Goal: Transaction & Acquisition: Purchase product/service

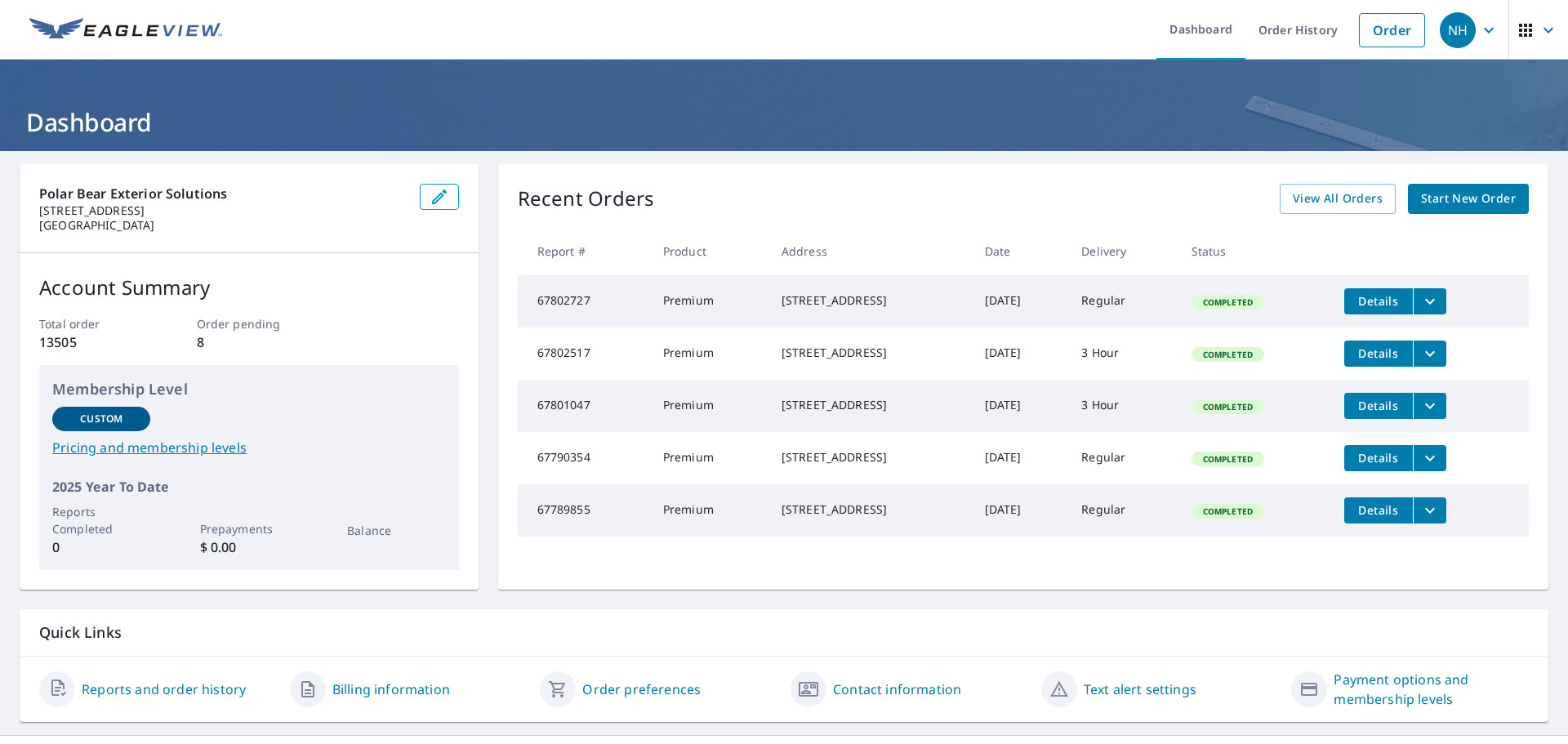
click at [1290, 26] on link "Order History" at bounding box center [1299, 30] width 105 height 59
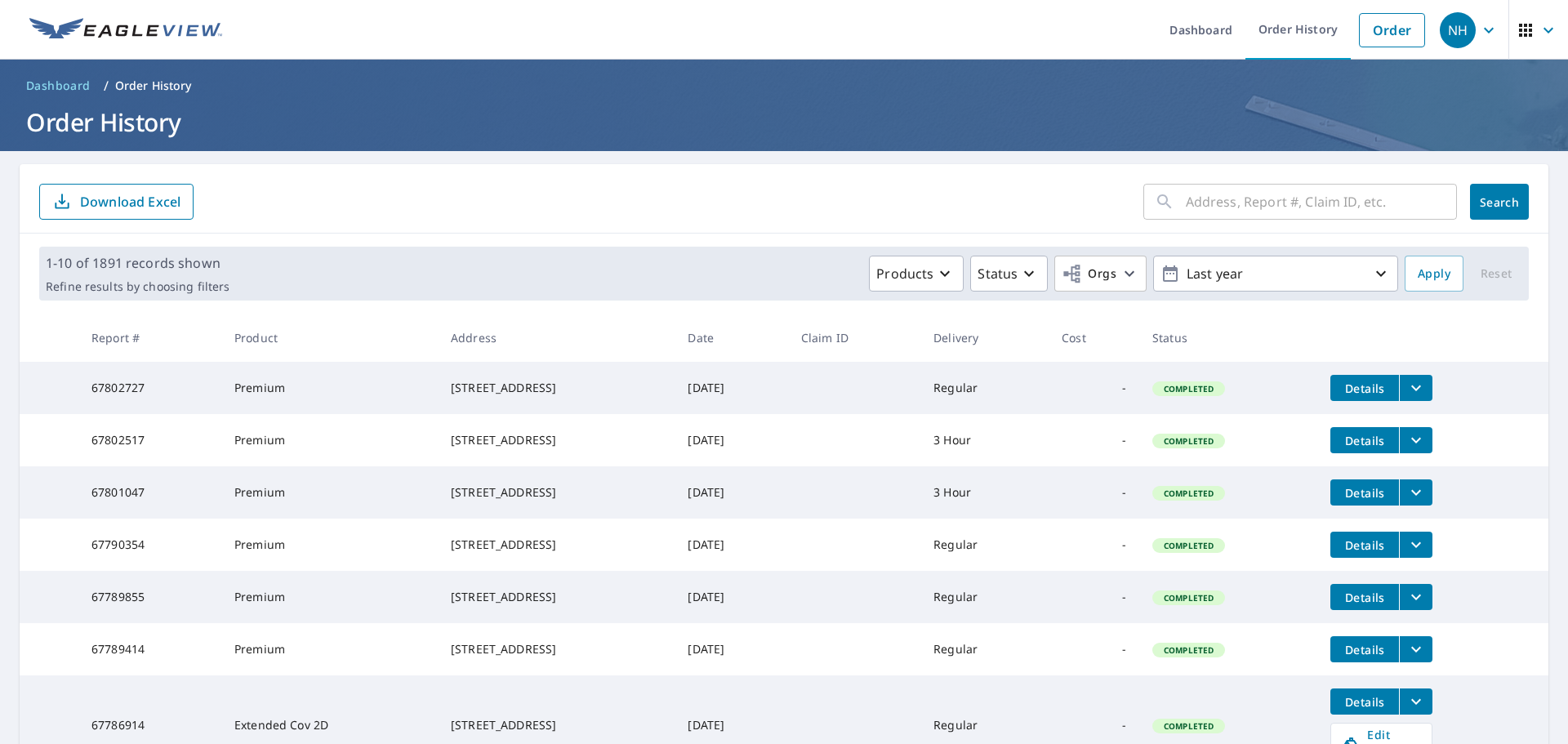
click at [1305, 190] on input "text" at bounding box center [1321, 201] width 271 height 46
paste input "[STREET_ADDRESS]"
type input "[STREET_ADDRESS]"
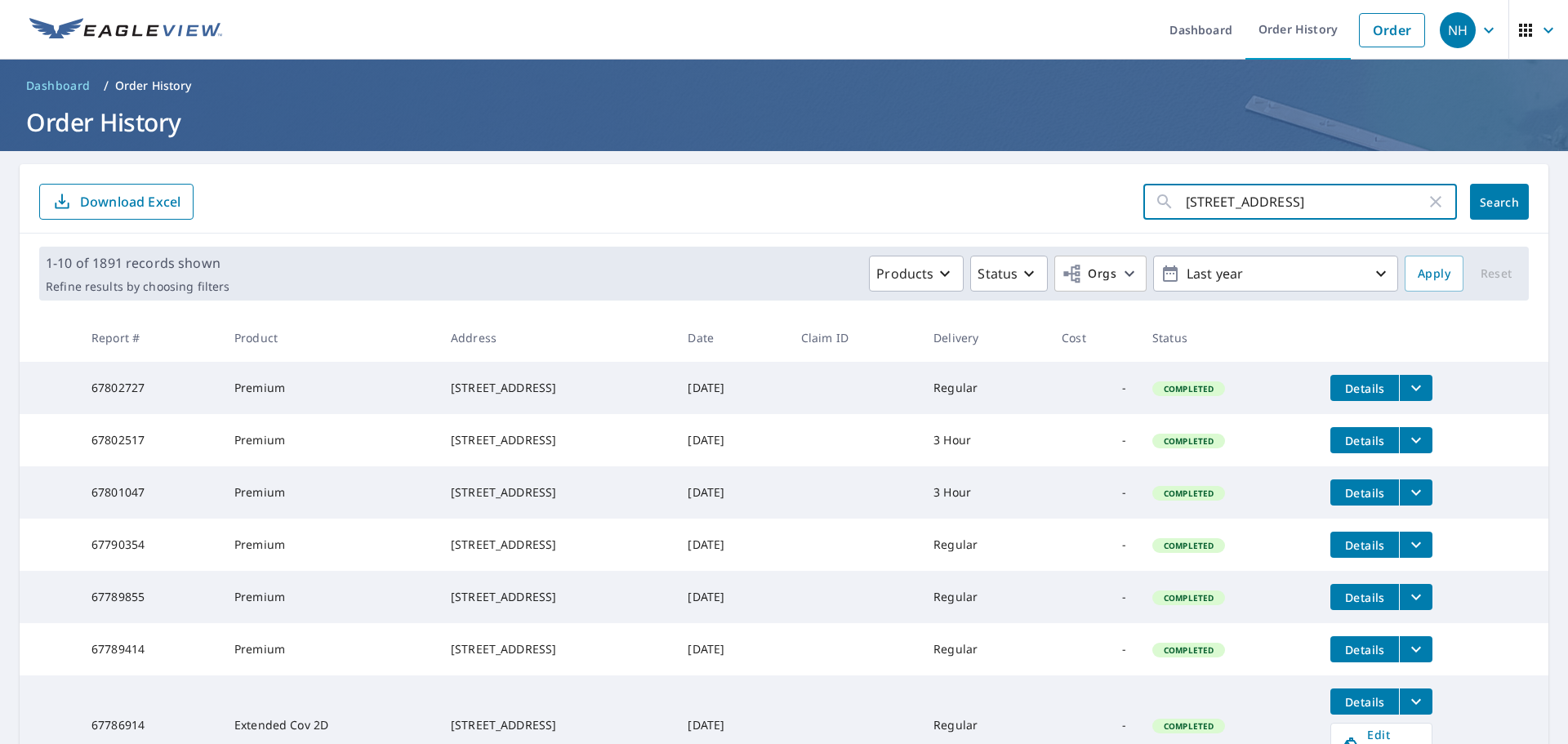
click at [1515, 197] on span "Search" at bounding box center [1499, 202] width 33 height 15
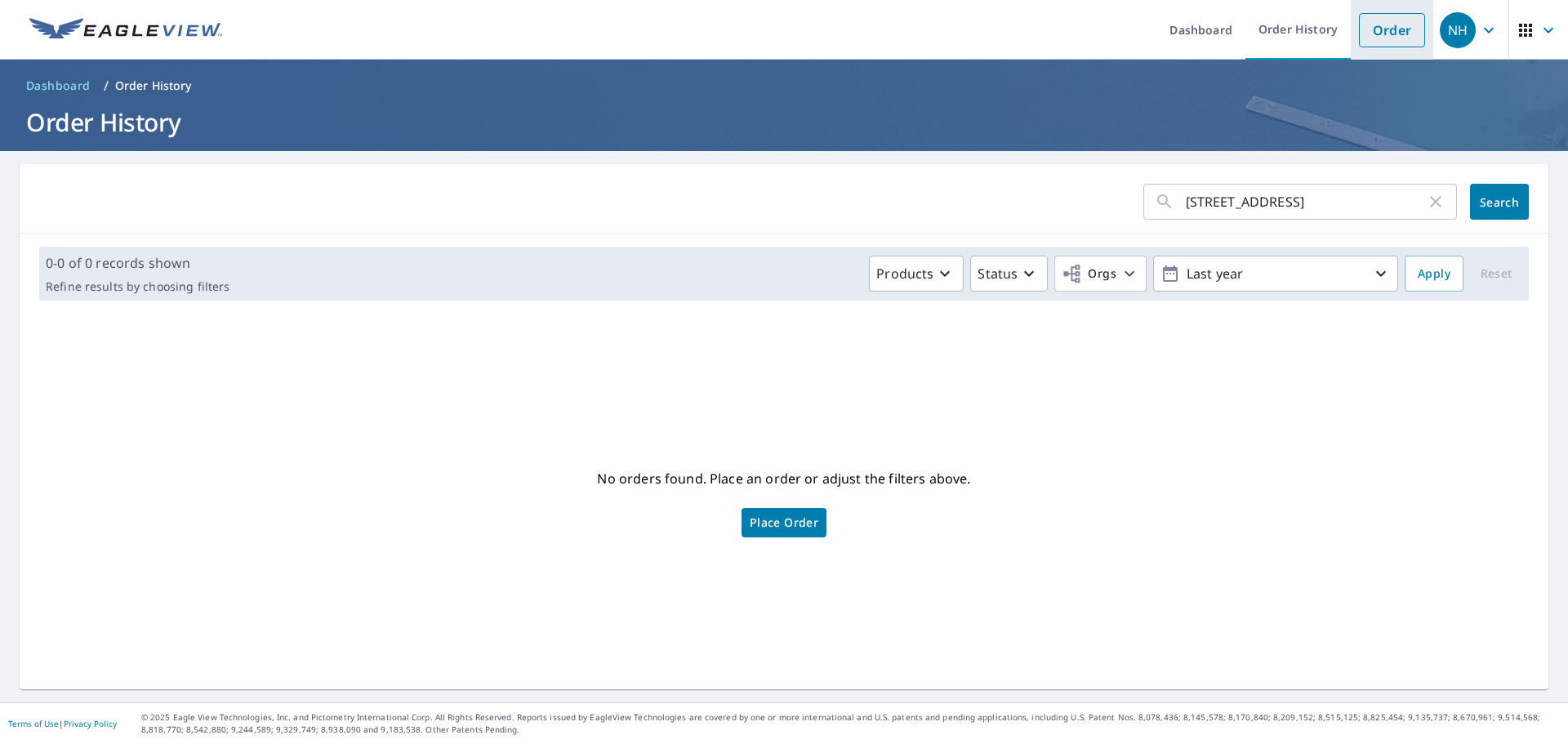
click at [1374, 27] on link "Order" at bounding box center [1392, 31] width 66 height 35
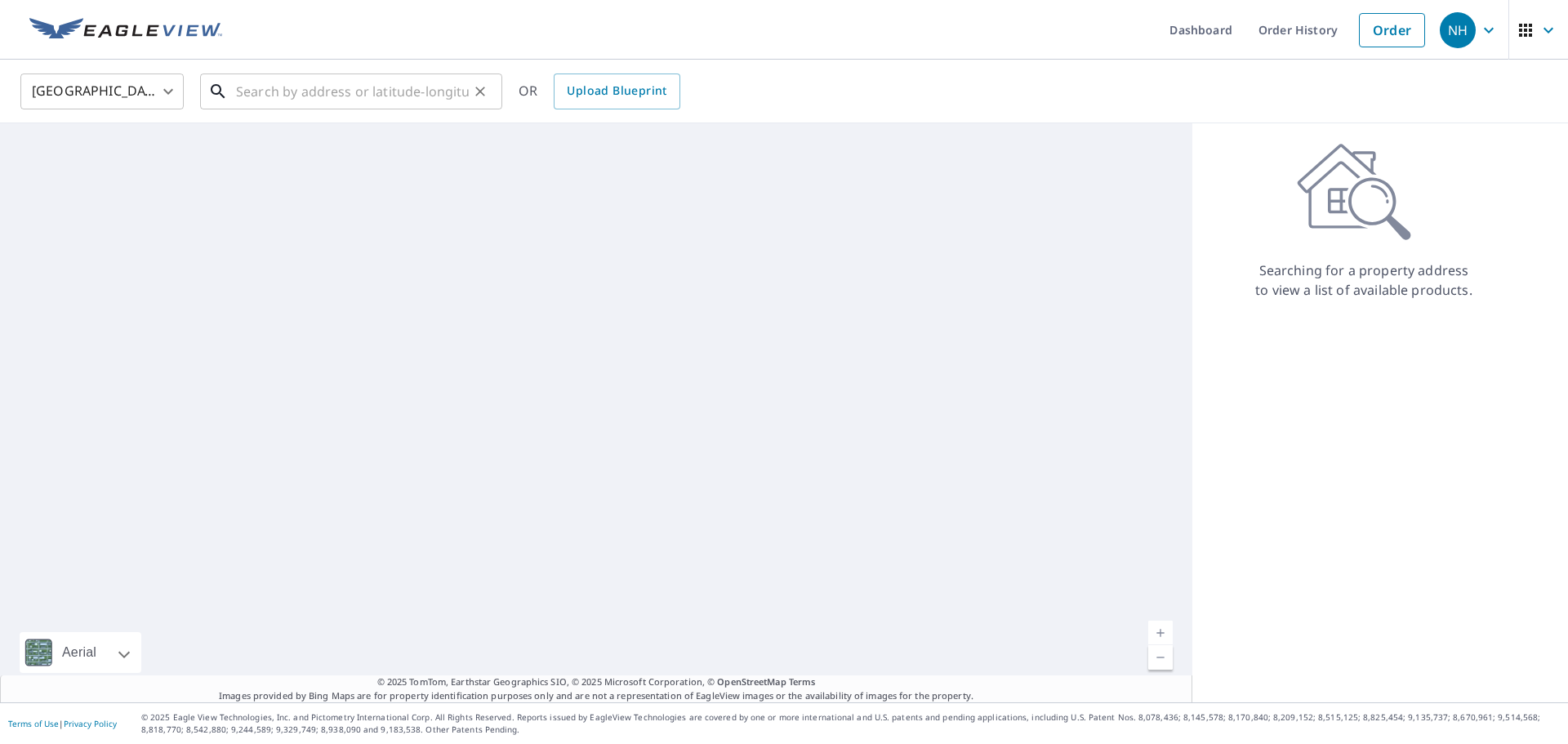
click at [311, 94] on input "text" at bounding box center [352, 92] width 233 height 46
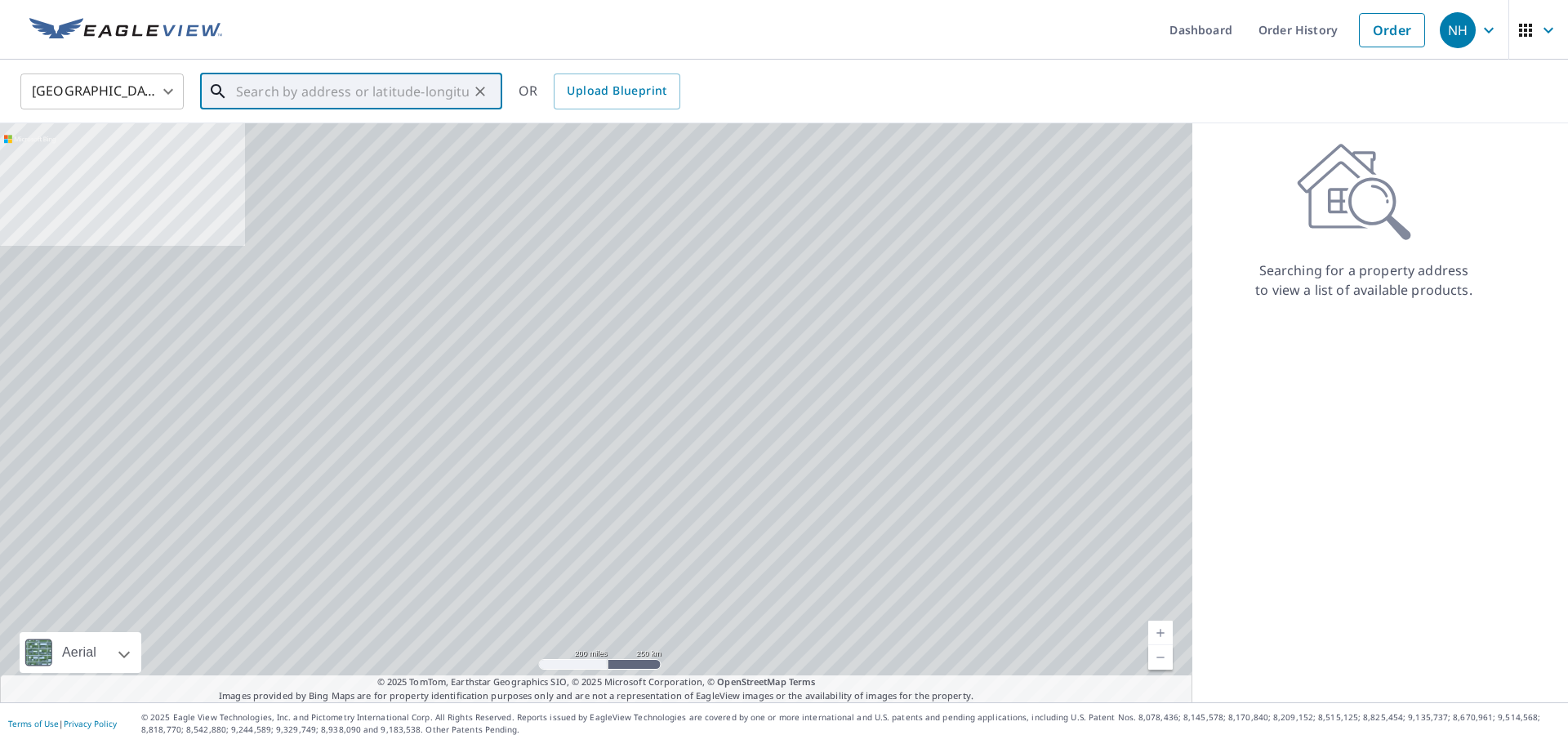
paste input "[STREET_ADDRESS]"
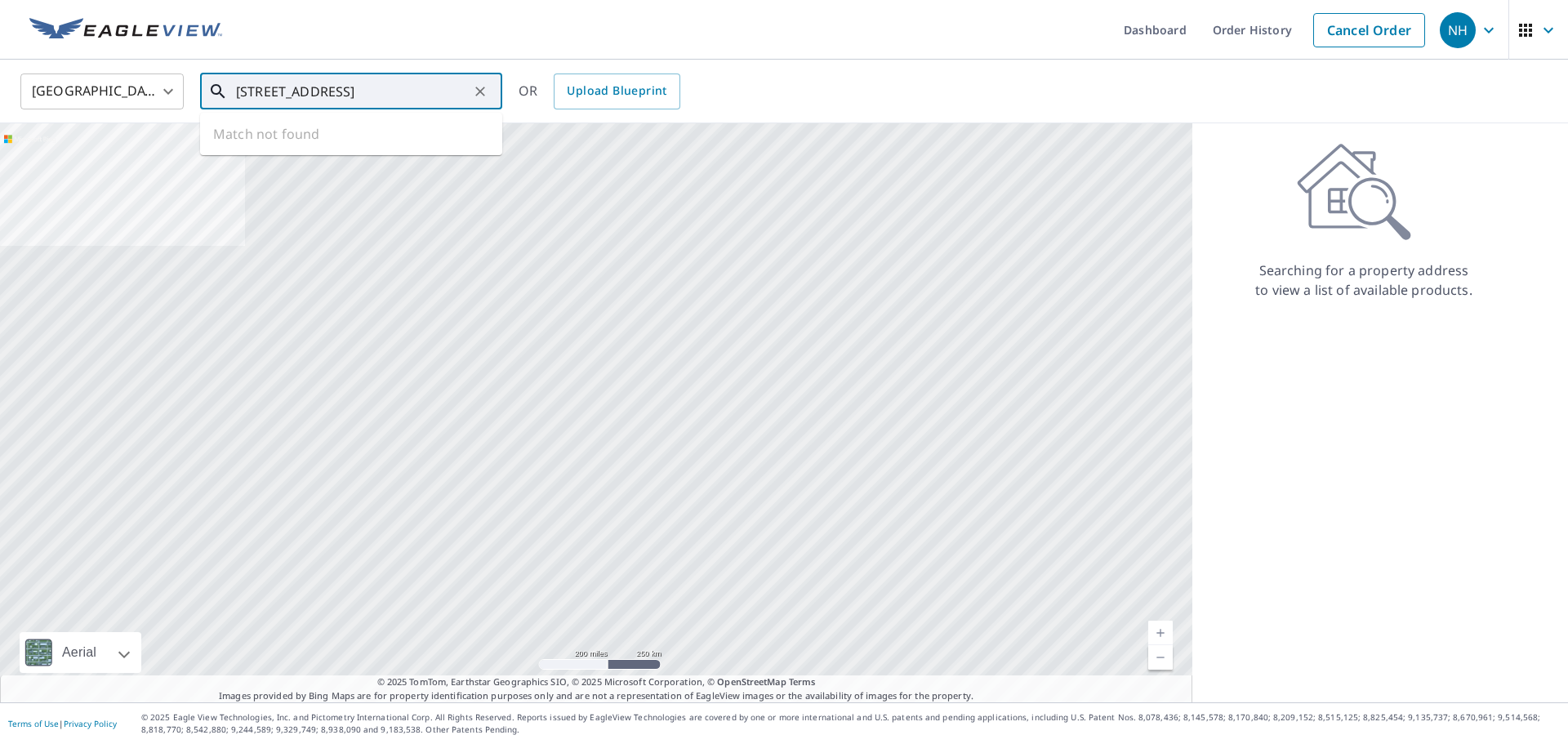
scroll to position [0, 106]
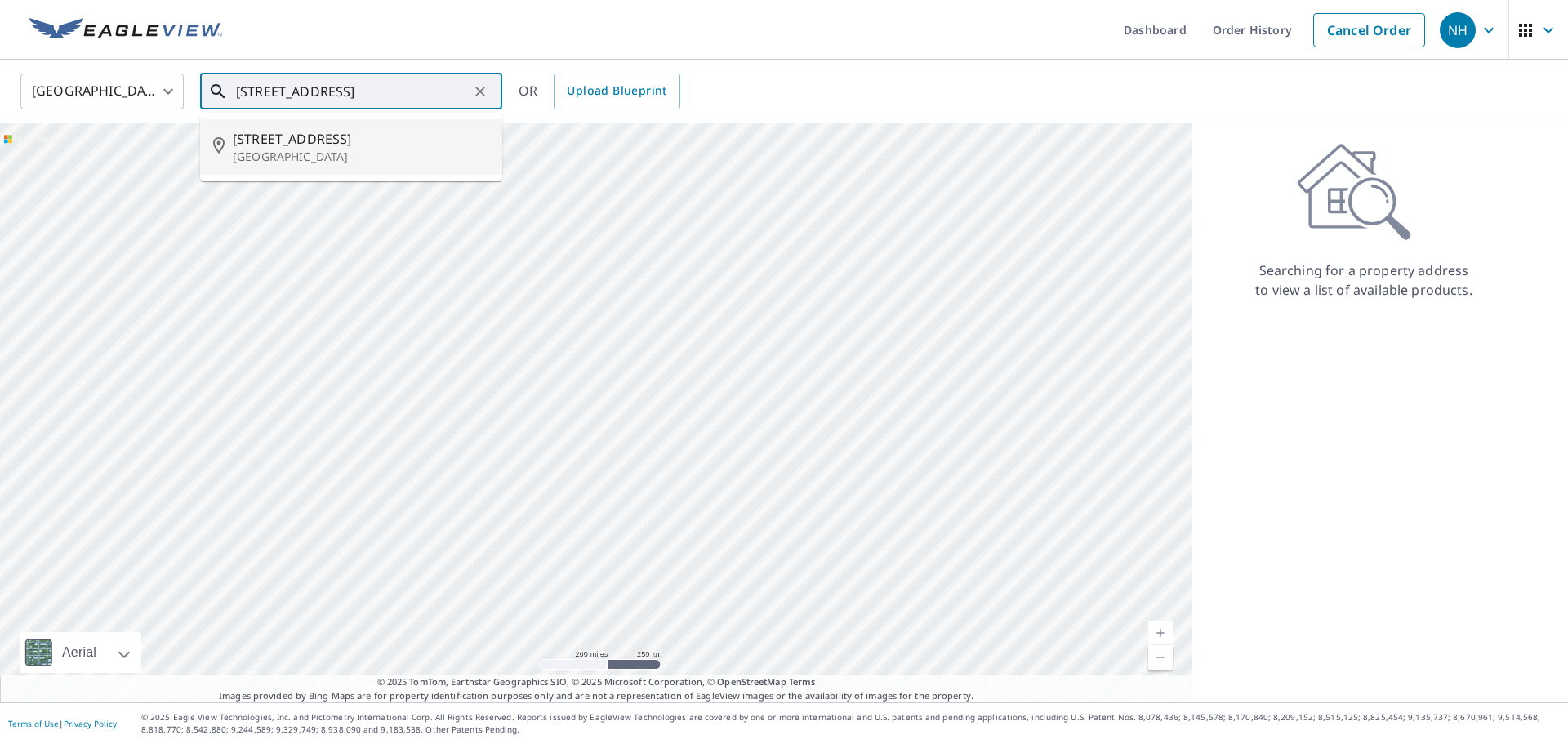
click at [329, 133] on span "[STREET_ADDRESS]" at bounding box center [361, 139] width 256 height 19
type input "[STREET_ADDRESS]"
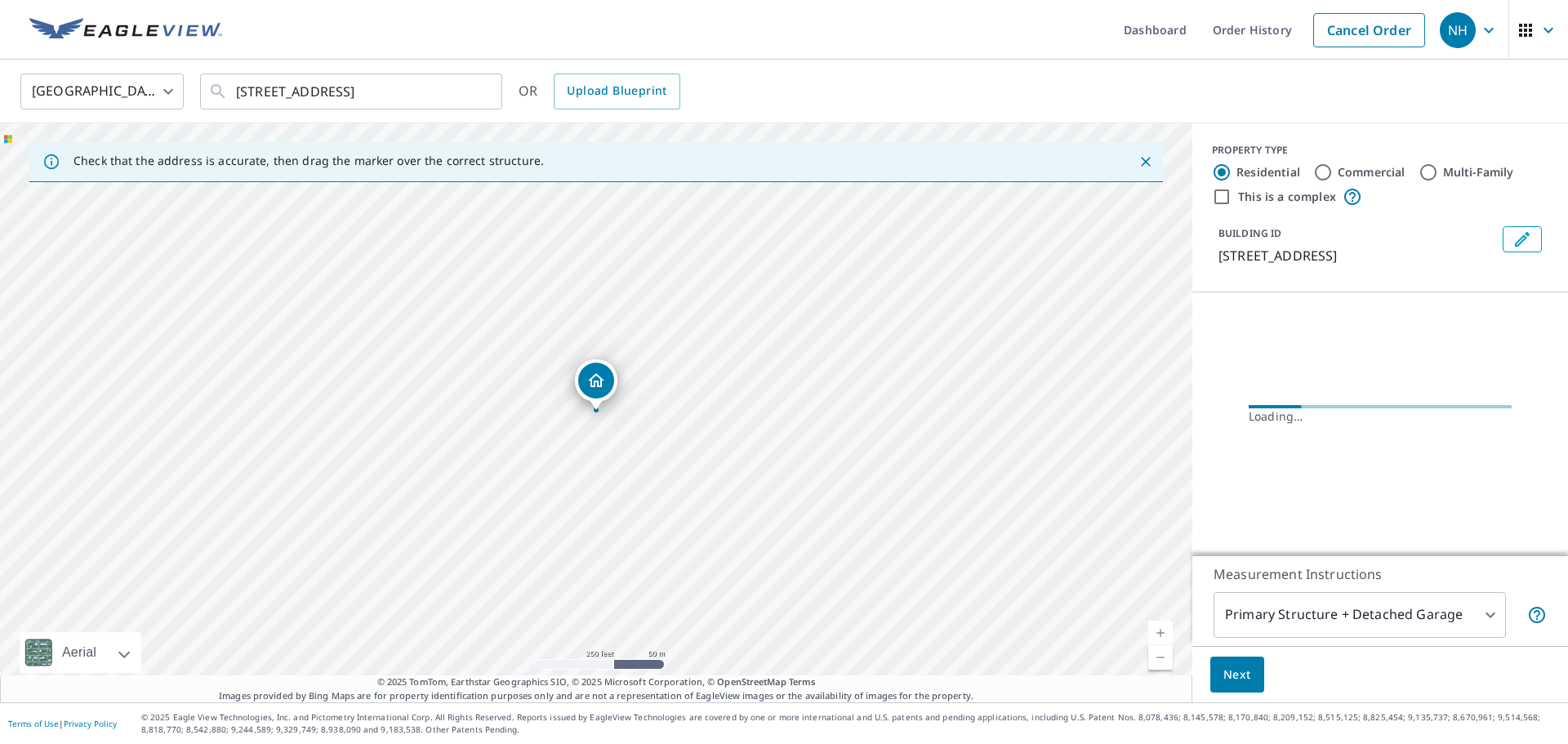
scroll to position [0, 0]
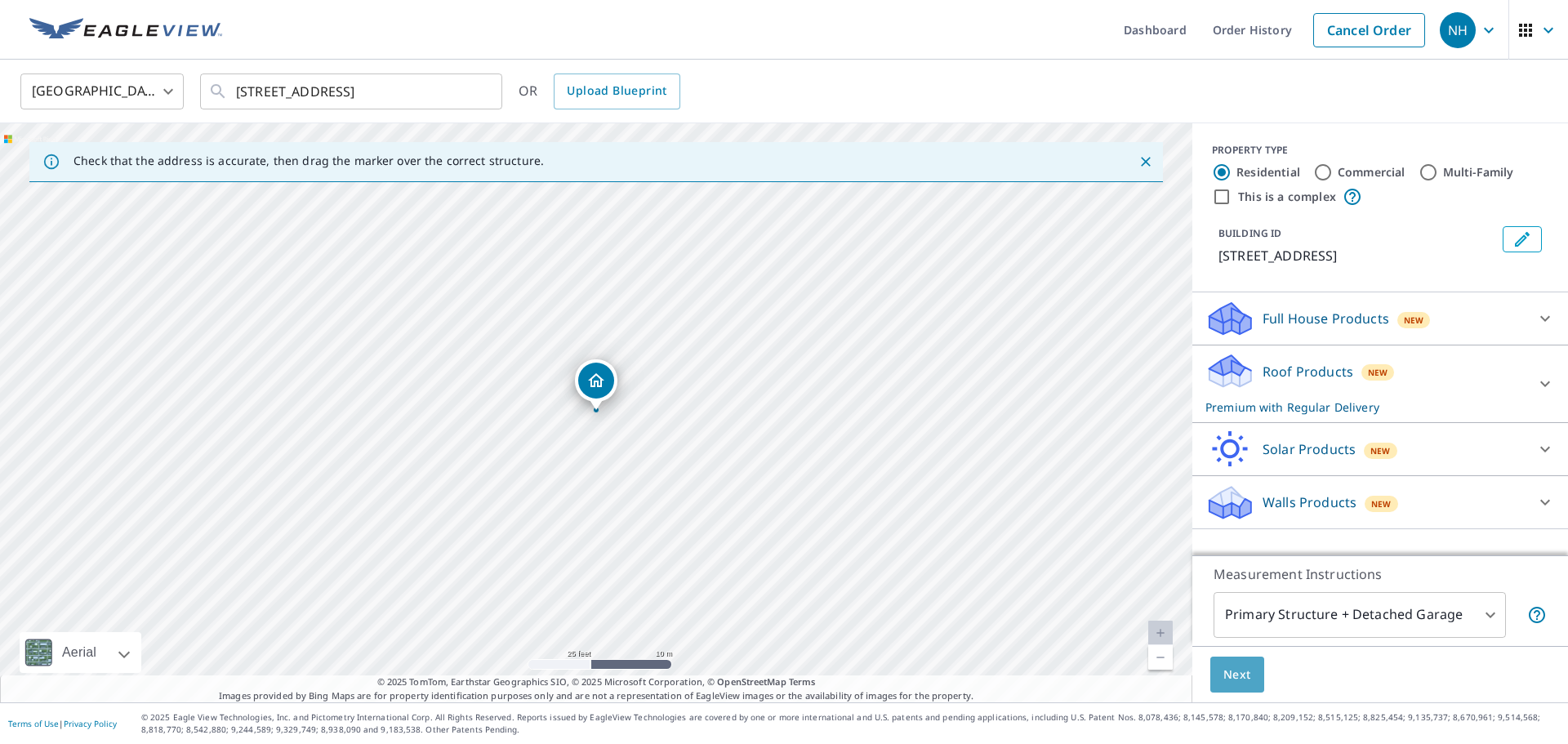
click at [1247, 675] on span "Next" at bounding box center [1237, 674] width 28 height 20
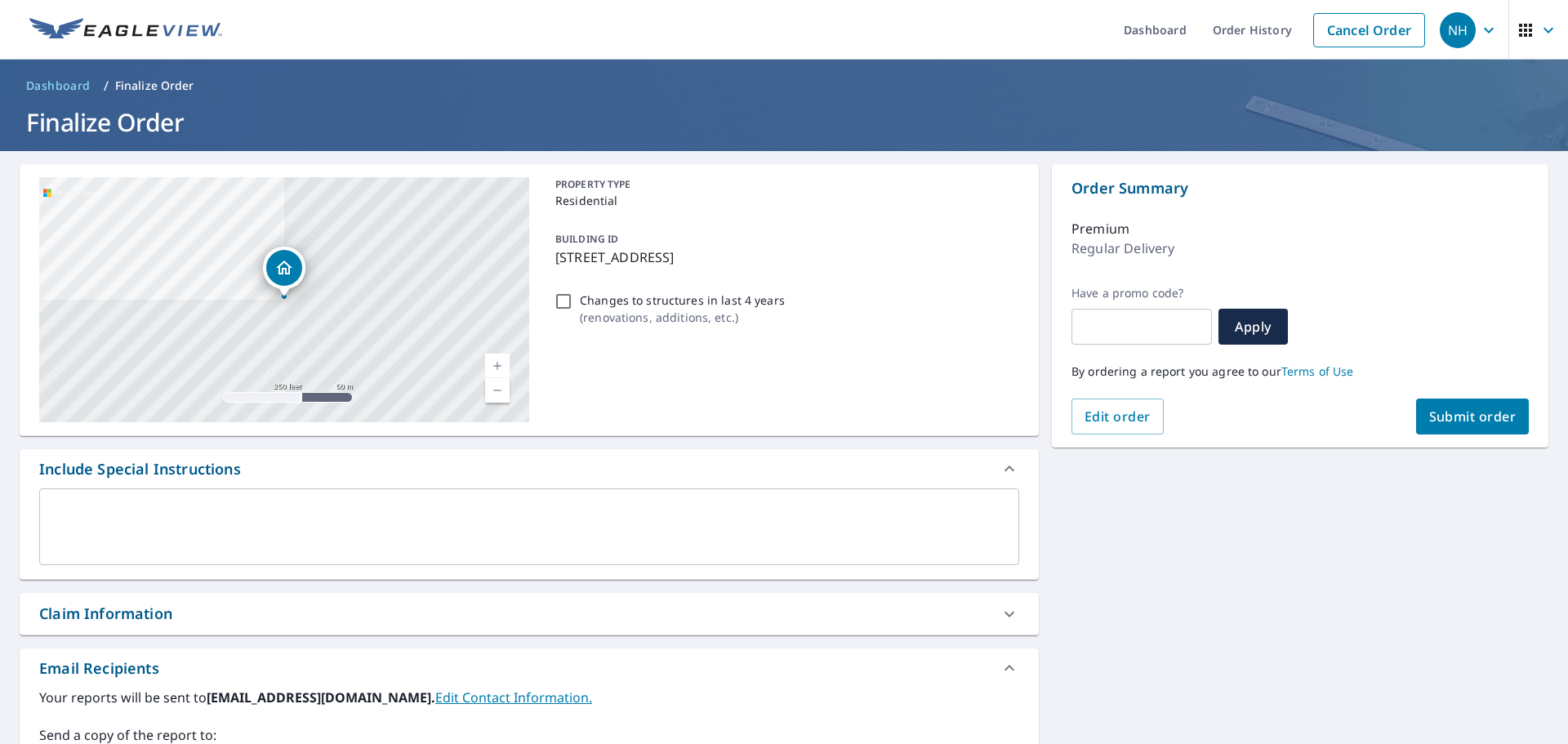
click at [1480, 424] on span "Submit order" at bounding box center [1472, 416] width 87 height 18
checkbox input "true"
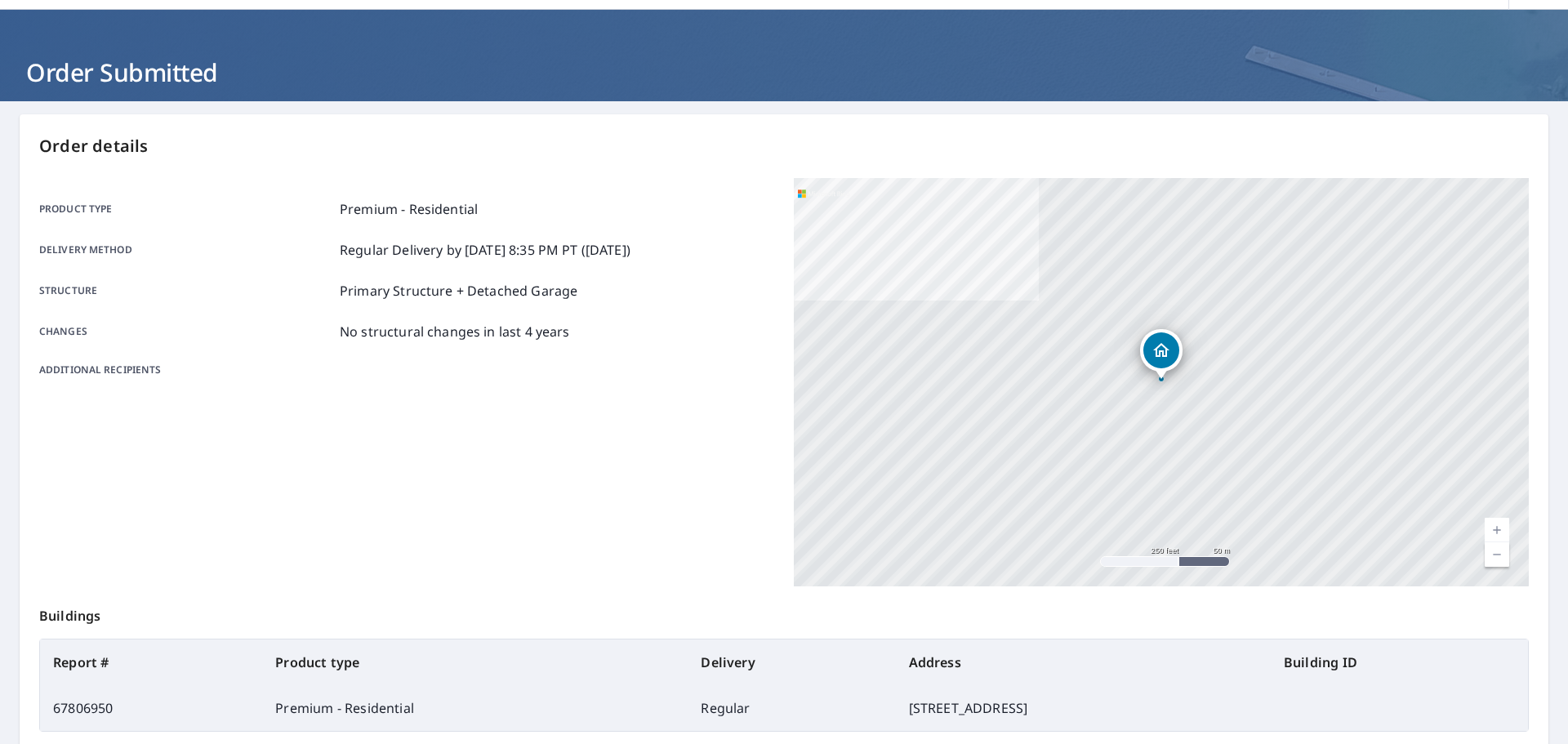
scroll to position [52, 0]
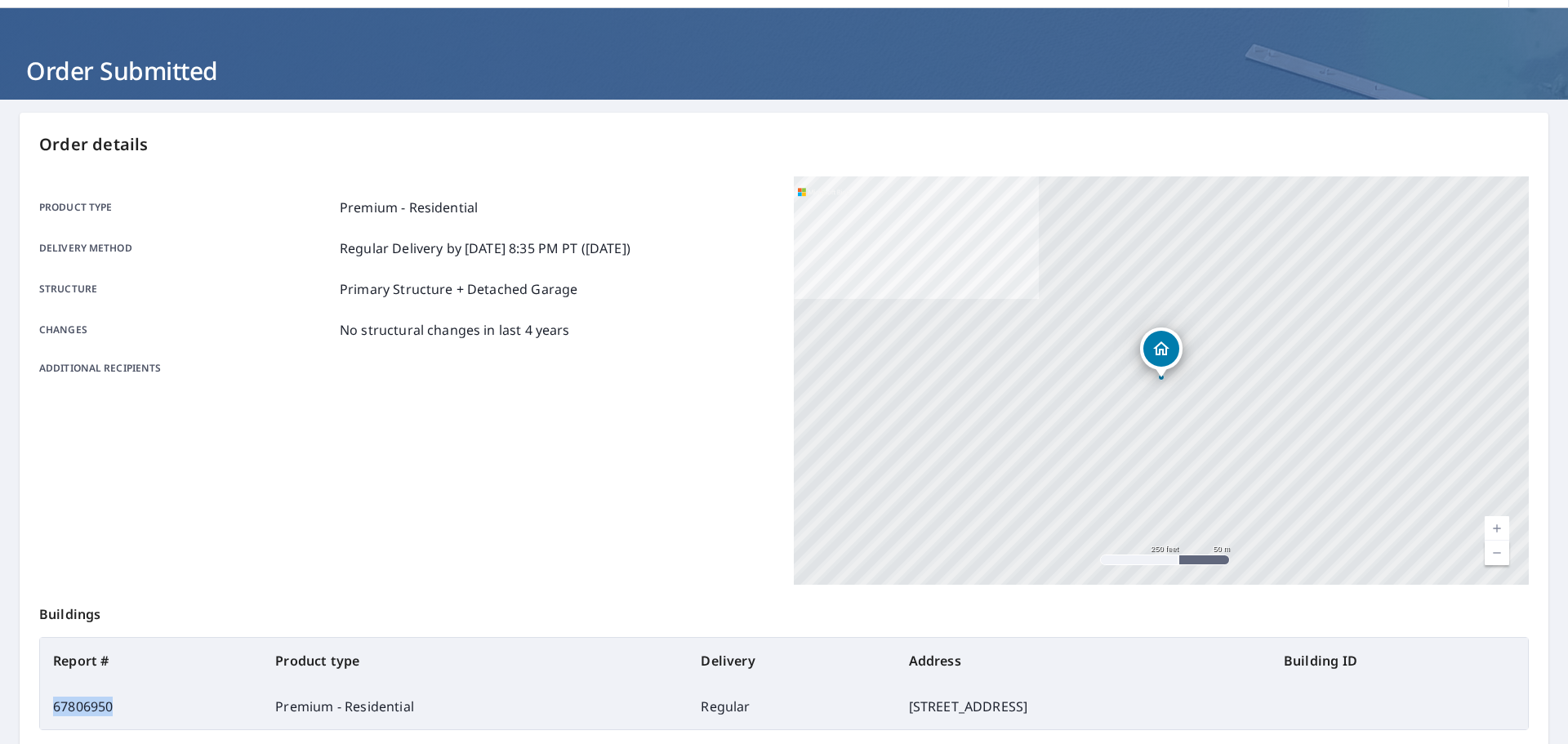
drag, startPoint x: 124, startPoint y: 708, endPoint x: 49, endPoint y: 703, distance: 75.2
click at [49, 703] on td "67806950" at bounding box center [152, 707] width 222 height 46
copy td "67806950"
